Goal: Transaction & Acquisition: Purchase product/service

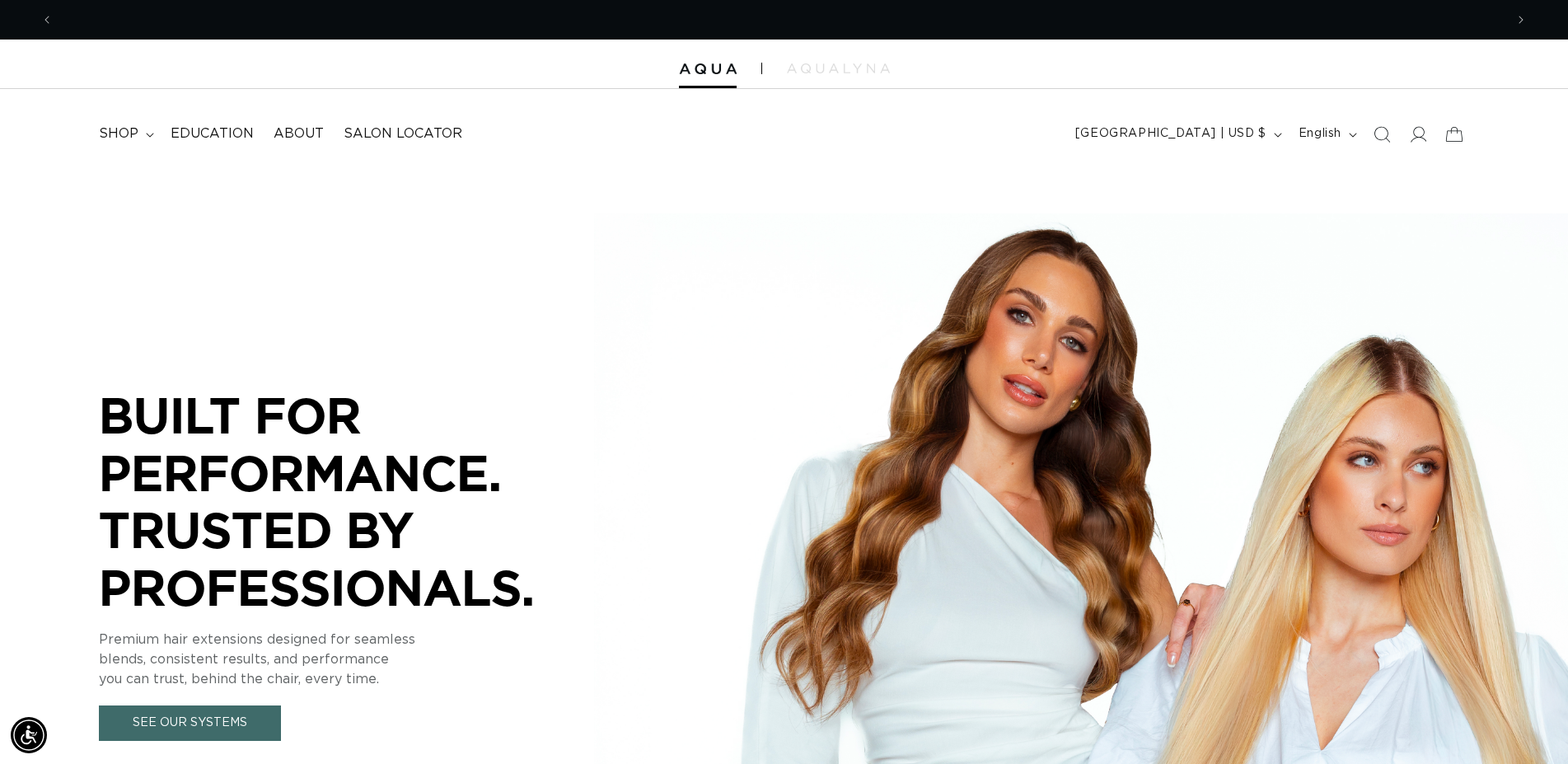
scroll to position [0, 1452]
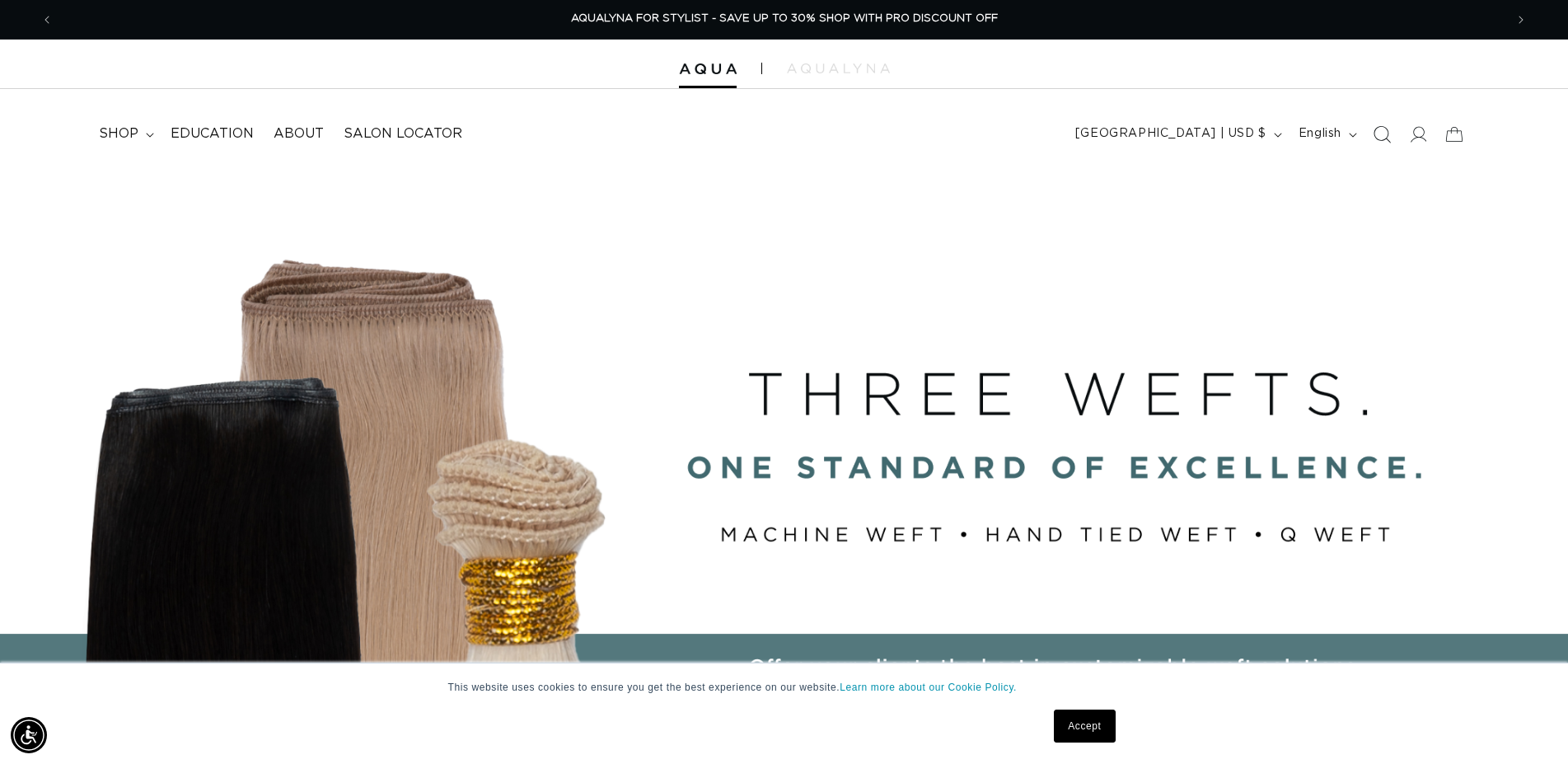
click at [1385, 136] on icon "Search" at bounding box center [1381, 134] width 17 height 17
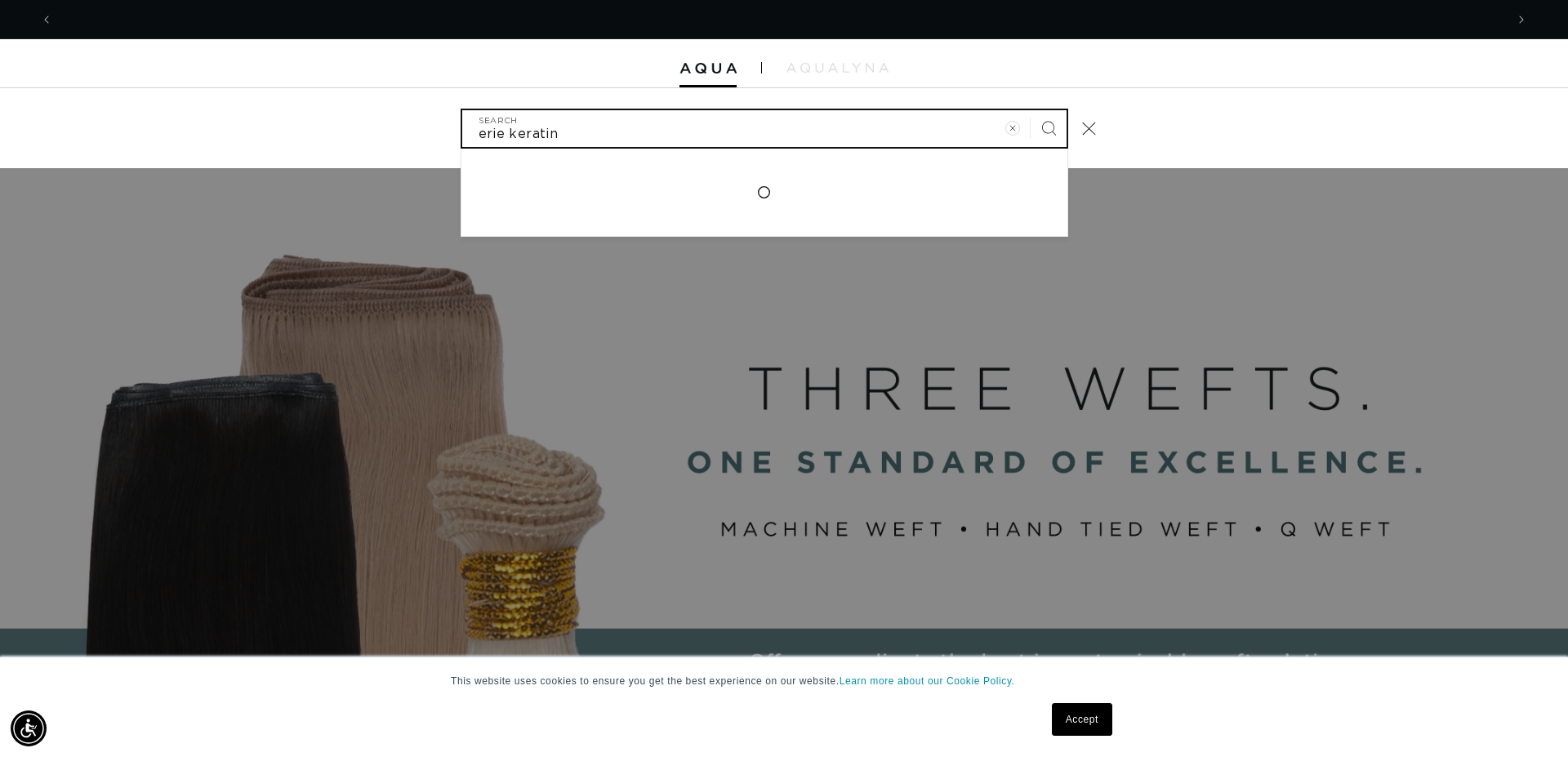
scroll to position [0, 0]
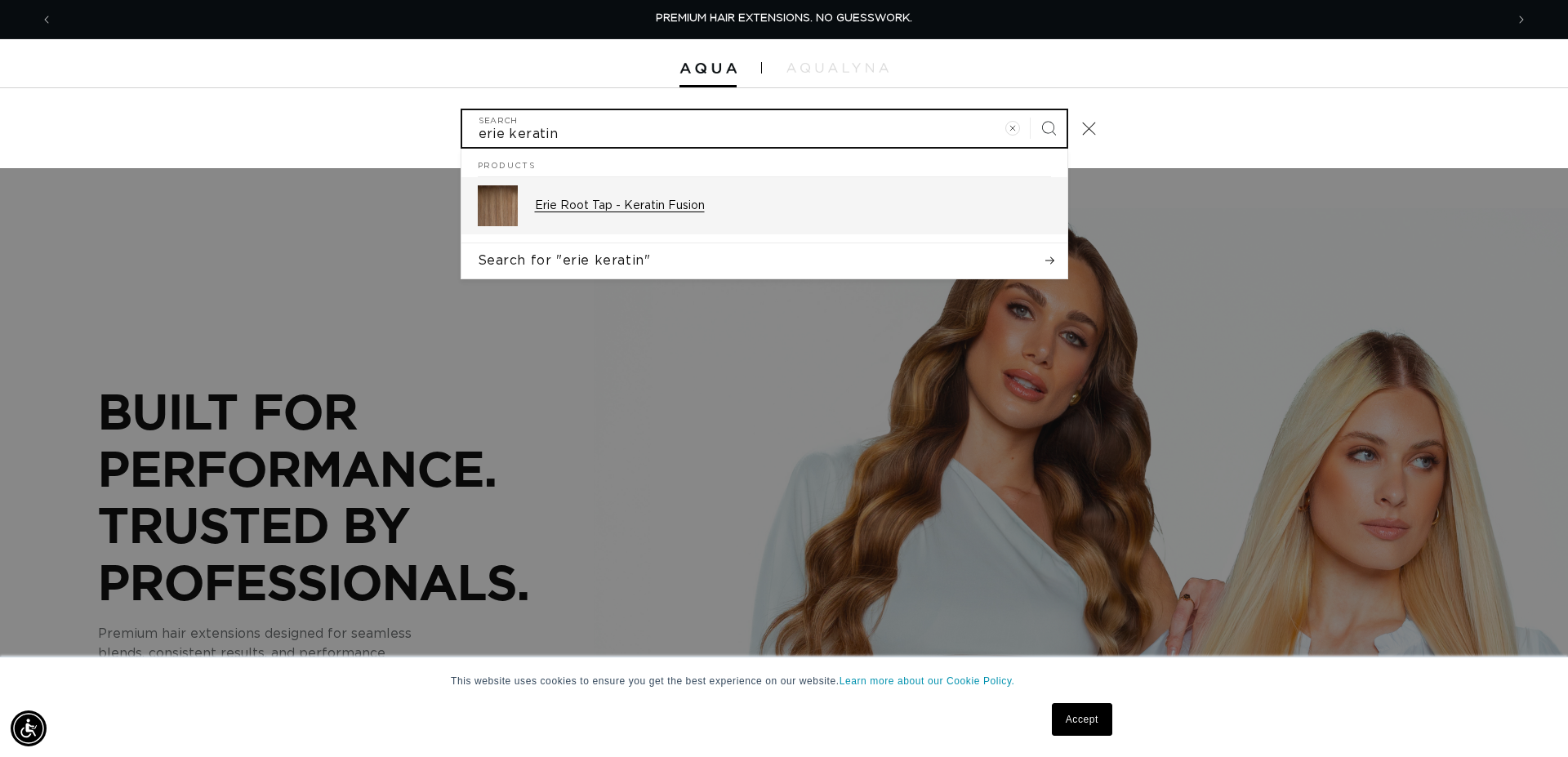
type input "erie keratin"
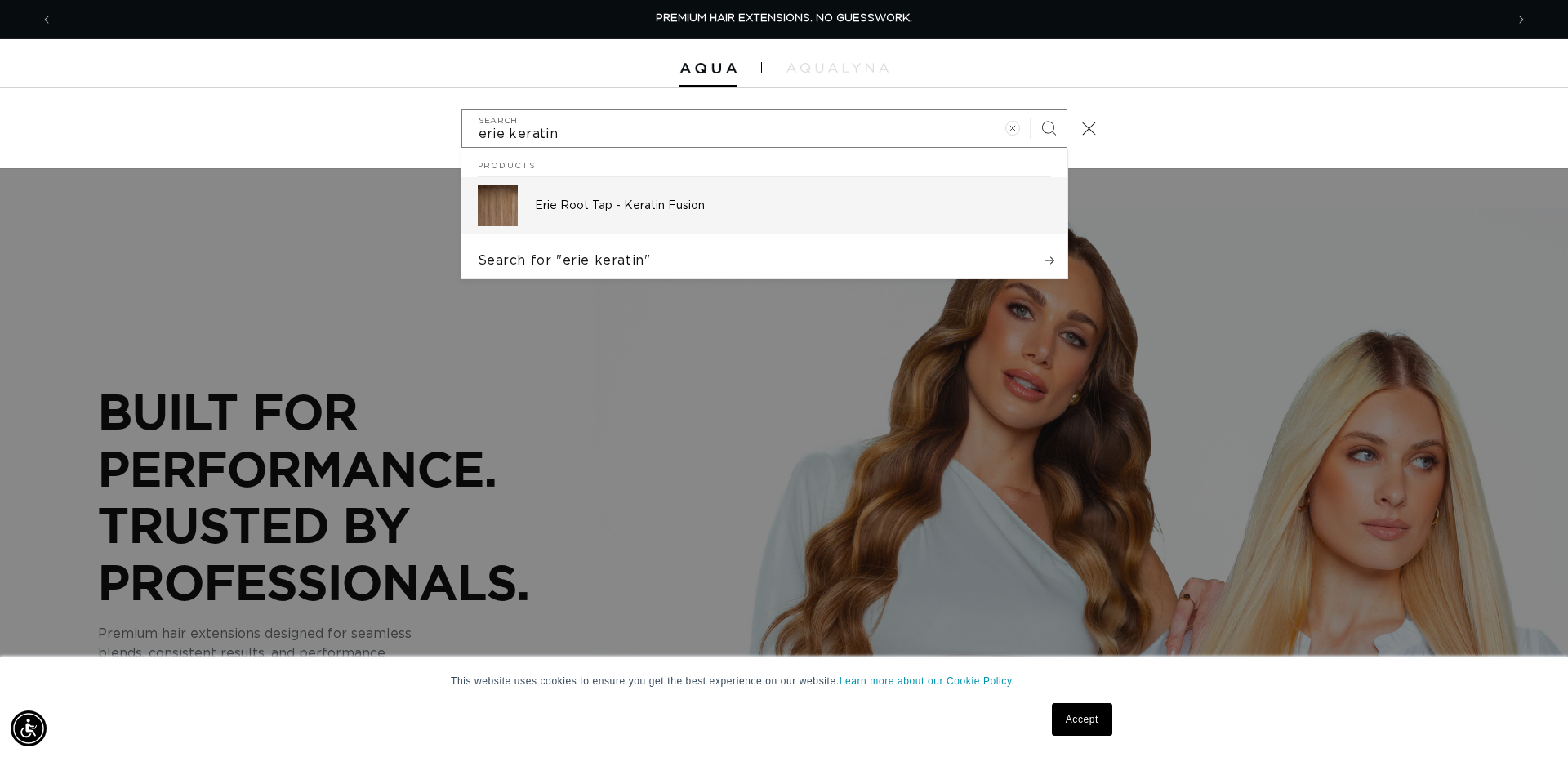
click at [625, 208] on p "Erie Root Tap - Keratin Fusion" at bounding box center [792, 206] width 516 height 15
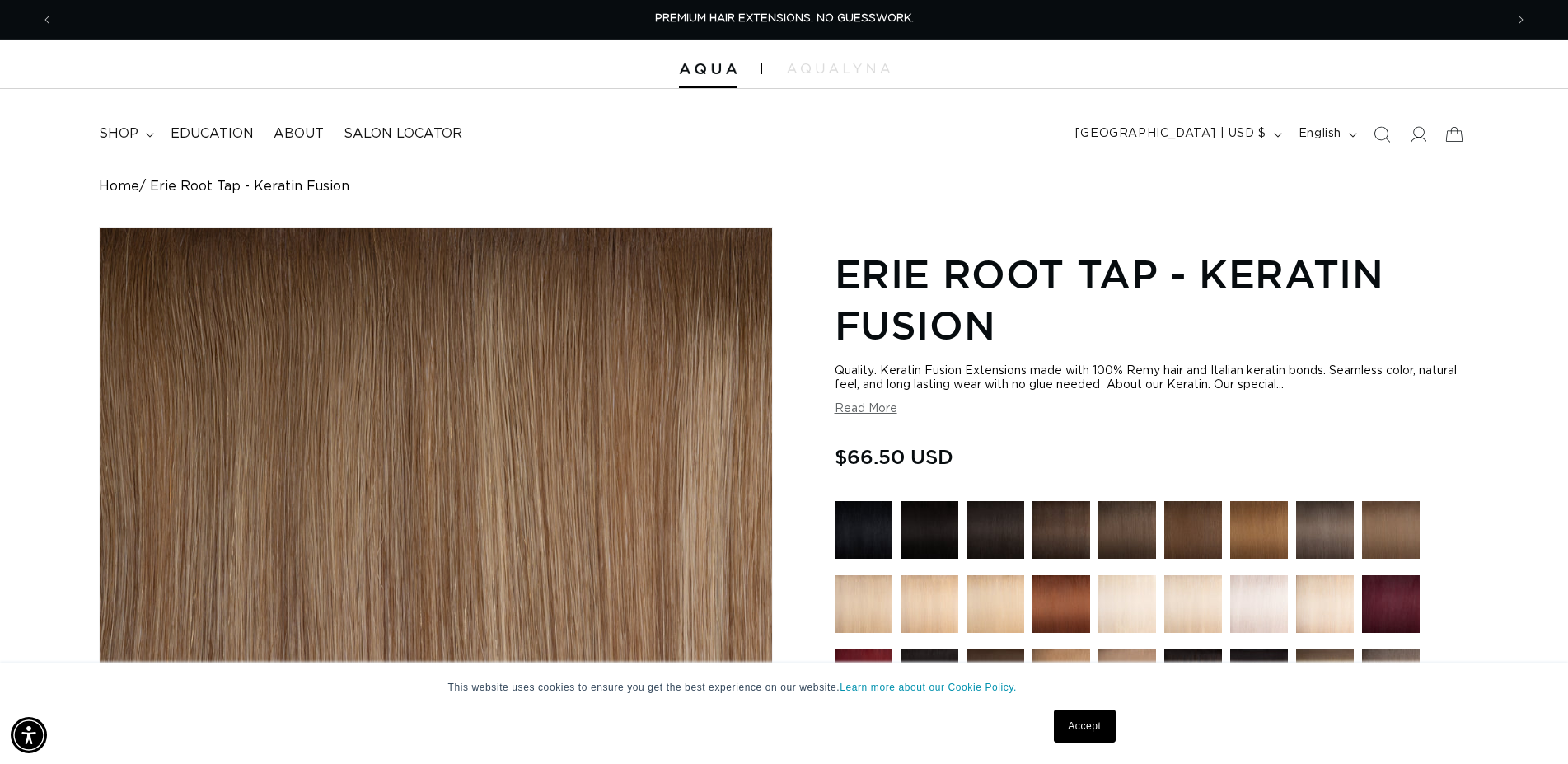
click at [1095, 725] on link "Accept" at bounding box center [1084, 726] width 61 height 33
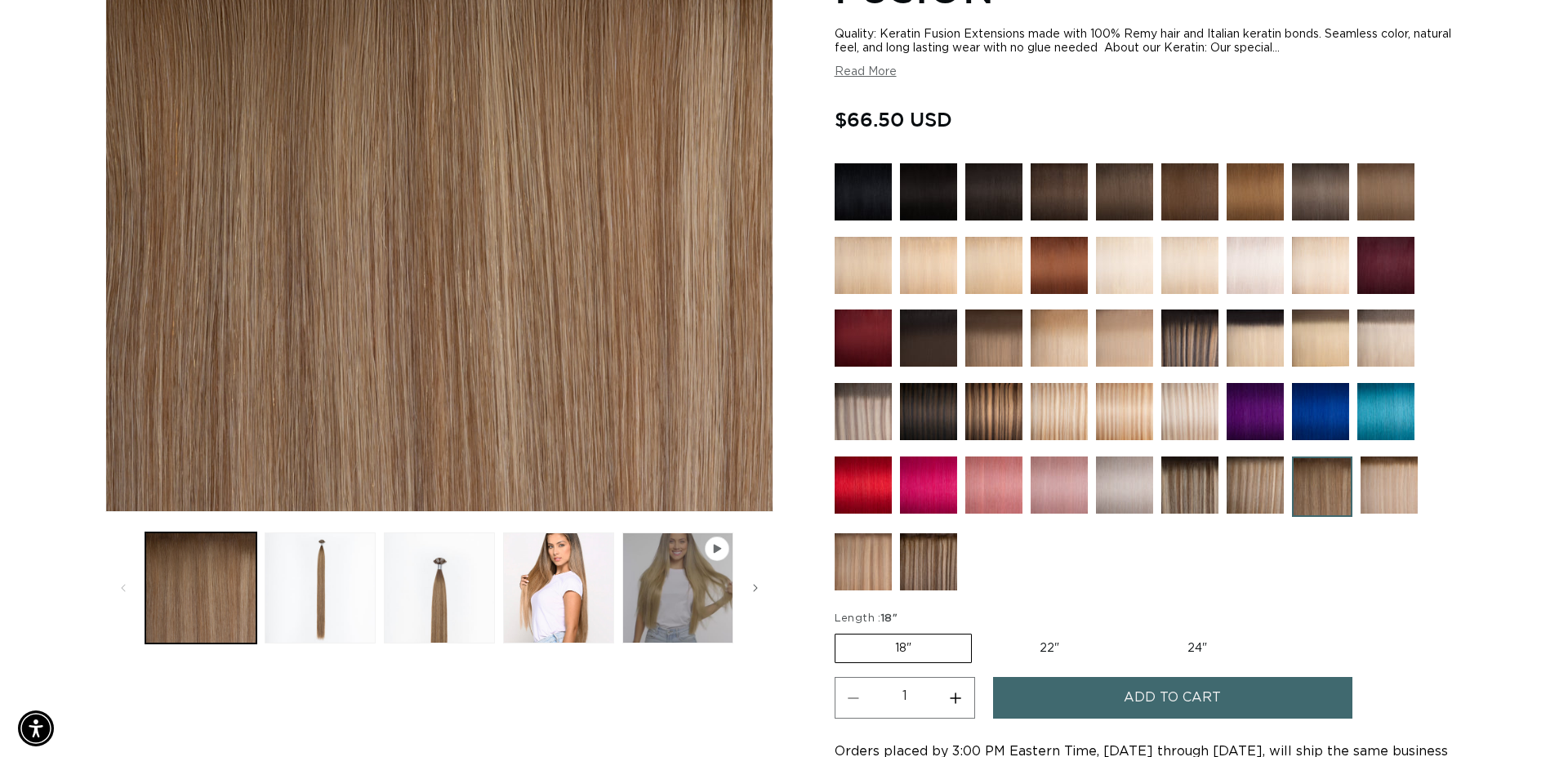
scroll to position [0, 1438]
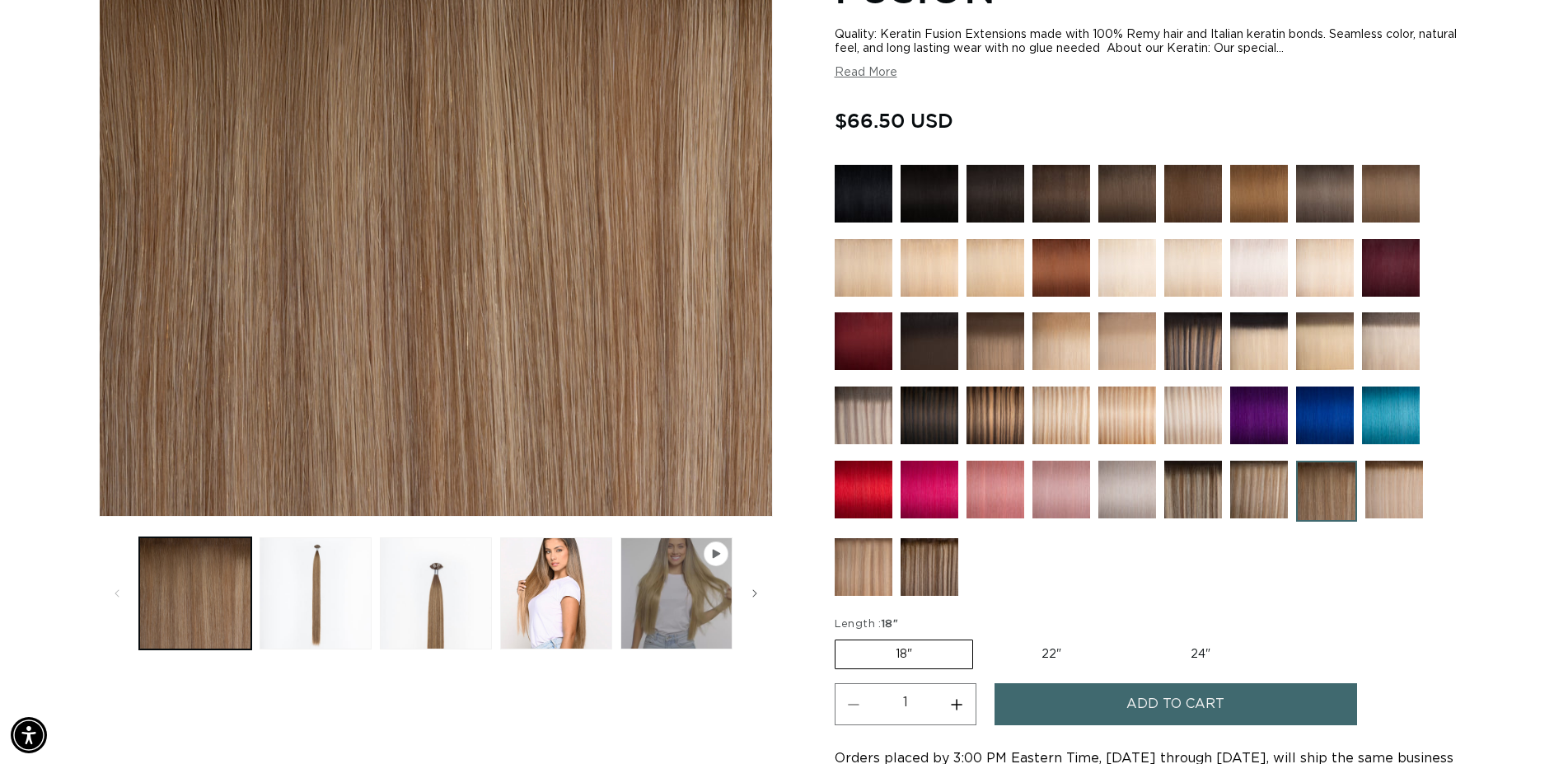
click at [1059, 647] on label "22" Variant sold out or unavailable" at bounding box center [1051, 654] width 140 height 28
click at [983, 638] on input "22" Variant sold out or unavailable" at bounding box center [982, 637] width 1 height 1
radio input "true"
click at [956, 699] on button "Increase quantity for Erie Root Tap - Keratin Fusion" at bounding box center [957, 704] width 37 height 42
type input "2"
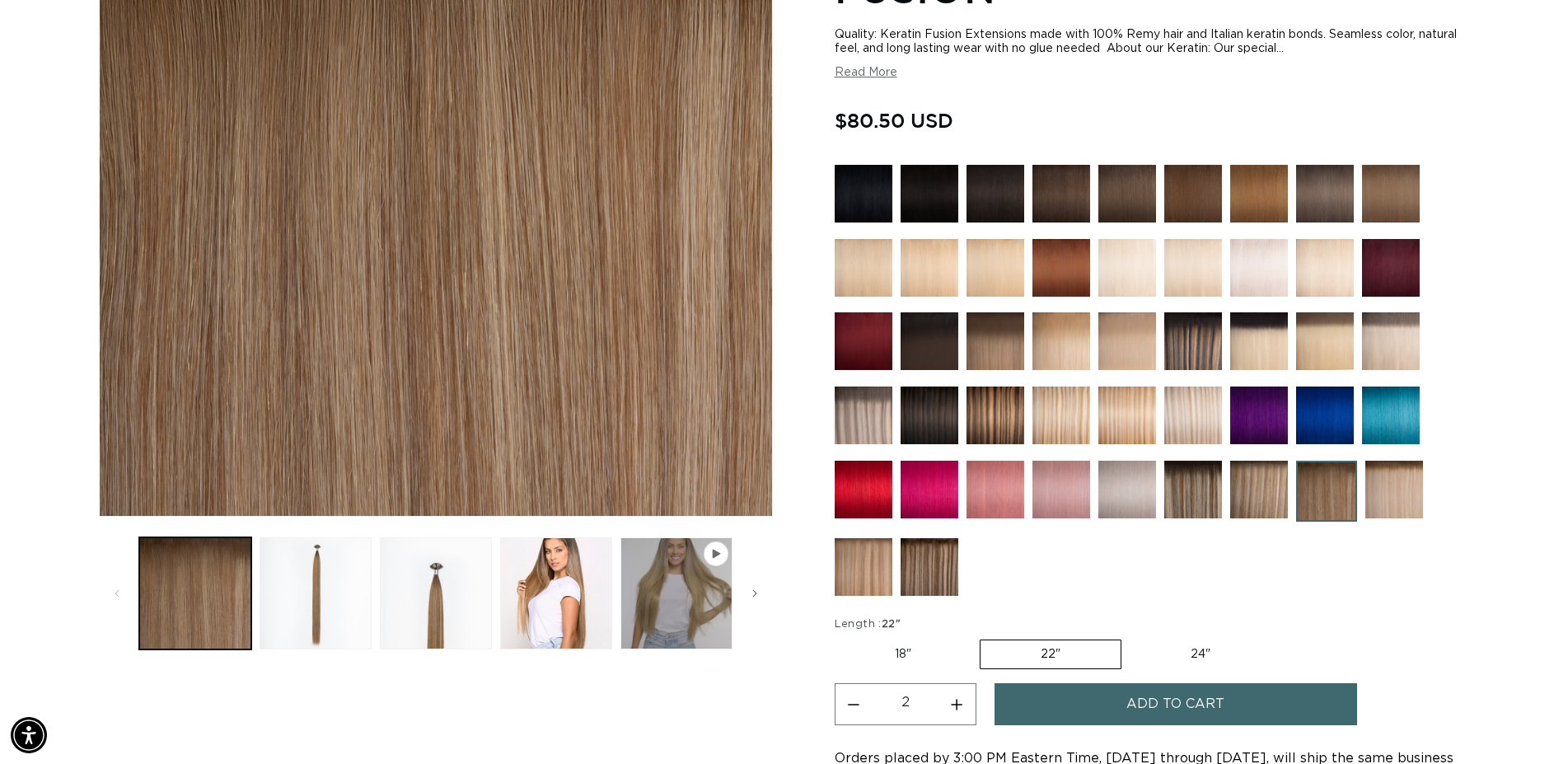
click at [1132, 693] on span "Add to cart" at bounding box center [1175, 704] width 98 height 42
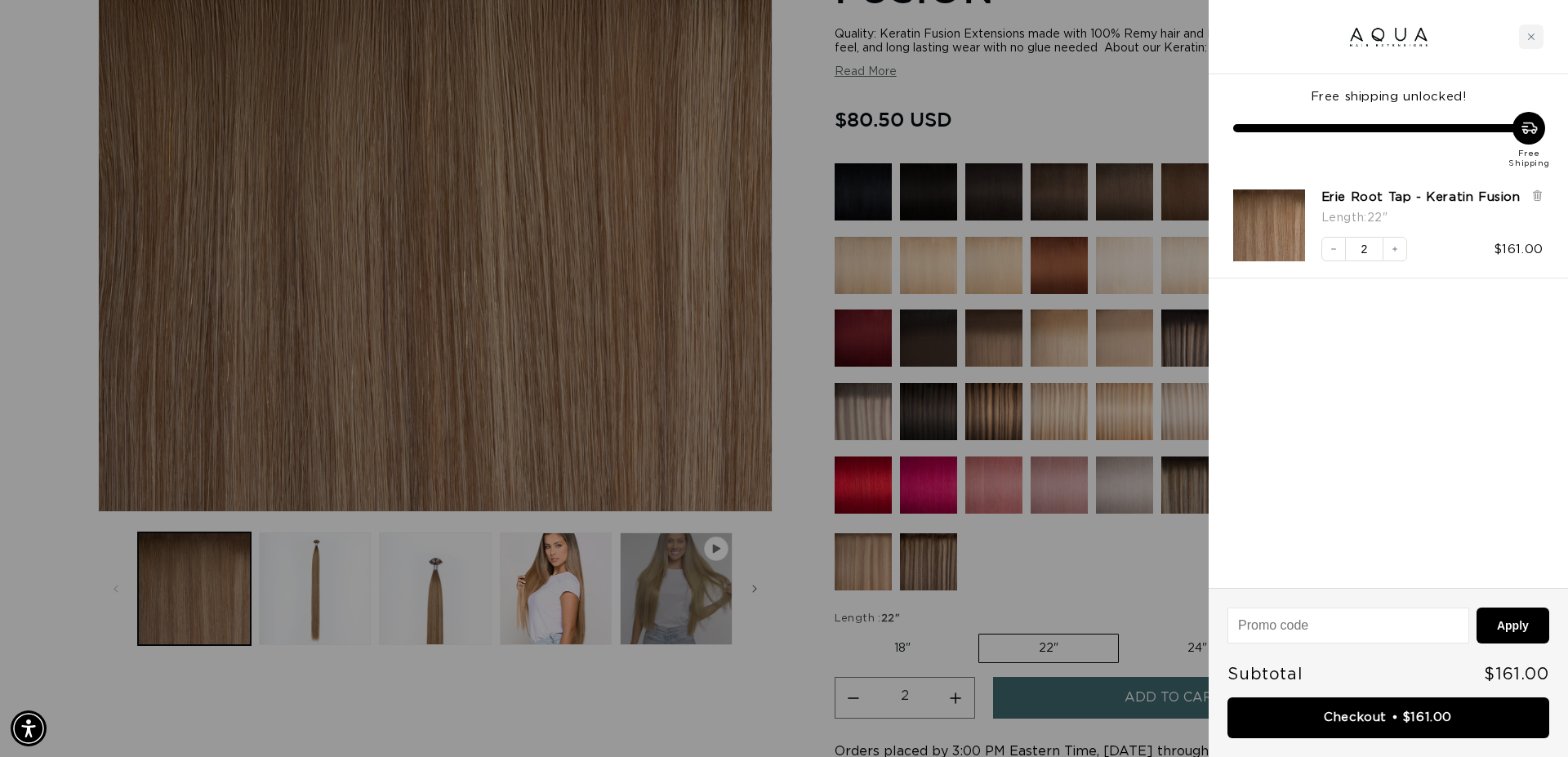
scroll to position [0, 2904]
click at [1338, 254] on icon "Decrease quantity" at bounding box center [1333, 249] width 10 height 10
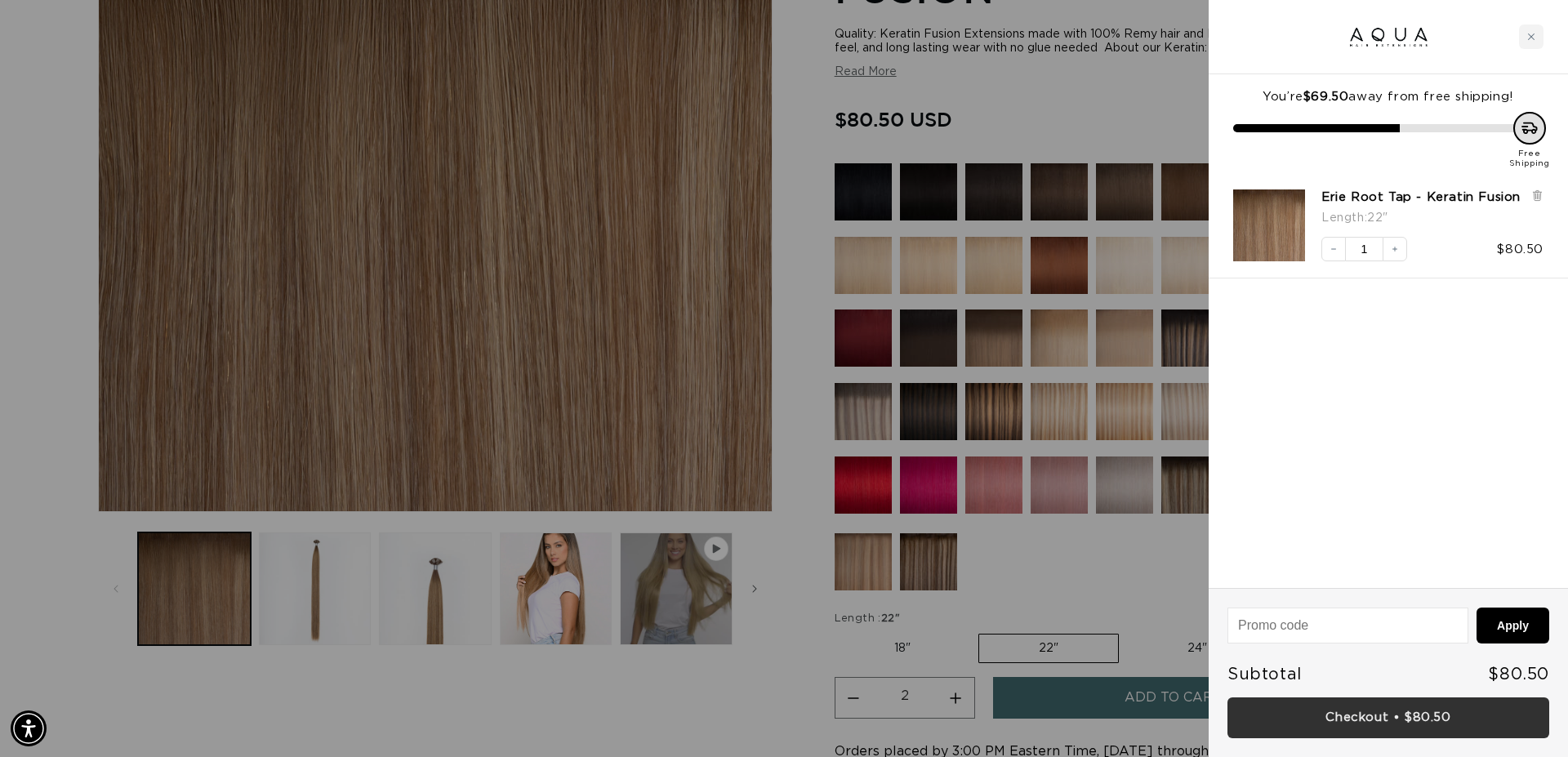
click at [1369, 718] on link "Checkout • $80.50" at bounding box center [1387, 718] width 322 height 42
